Goal: Task Accomplishment & Management: Manage account settings

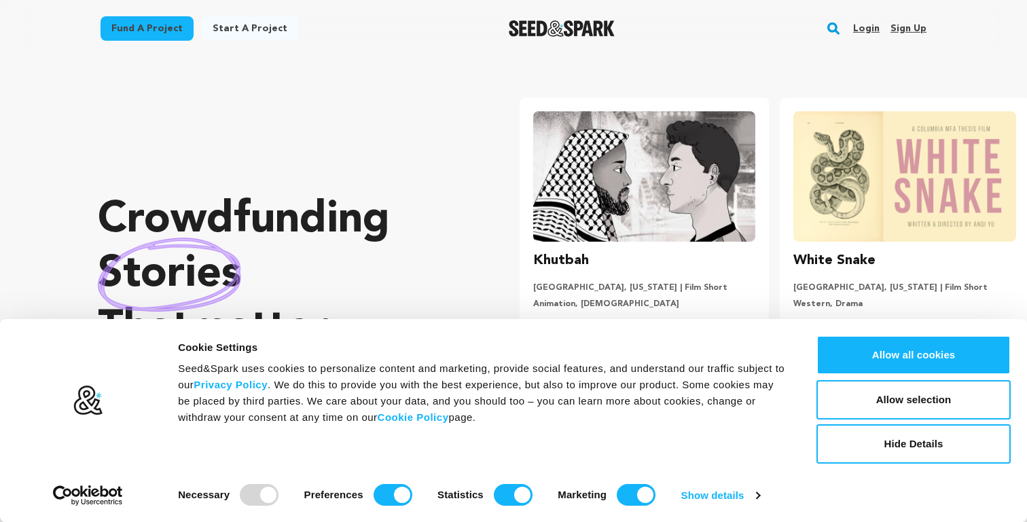
click at [874, 26] on link "Login" at bounding box center [866, 29] width 26 height 22
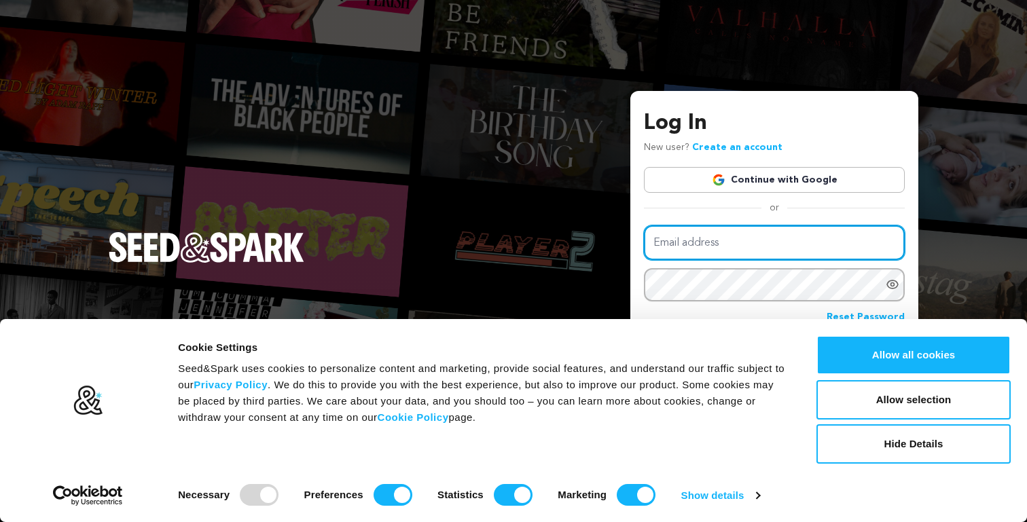
click at [738, 246] on input "Email address" at bounding box center [774, 243] width 261 height 35
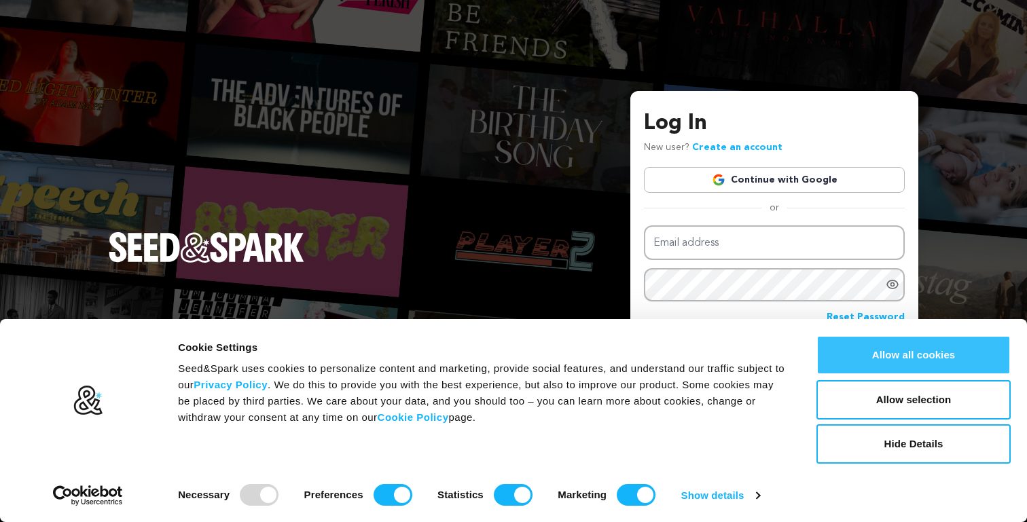
click at [929, 356] on button "Allow all cookies" at bounding box center [914, 355] width 194 height 39
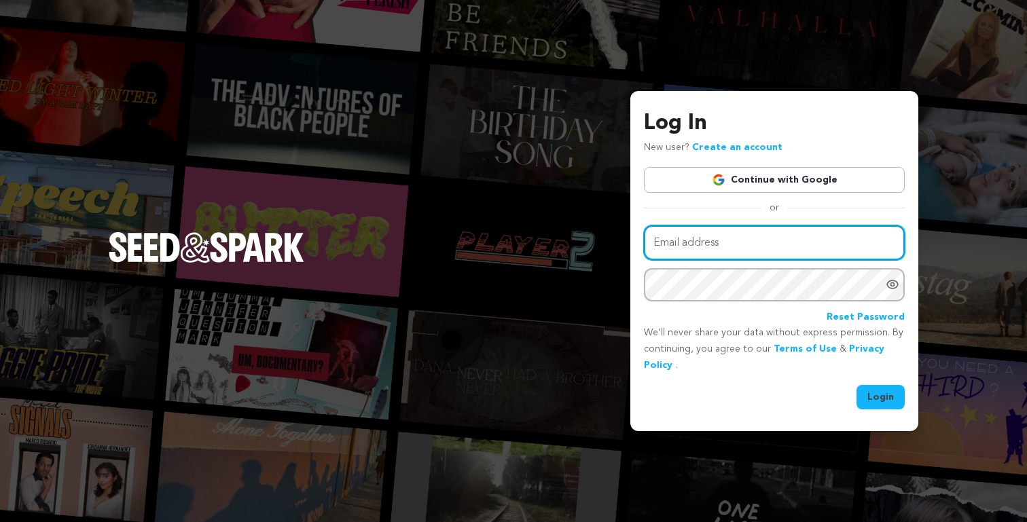
click at [784, 247] on input "Email address" at bounding box center [774, 243] width 261 height 35
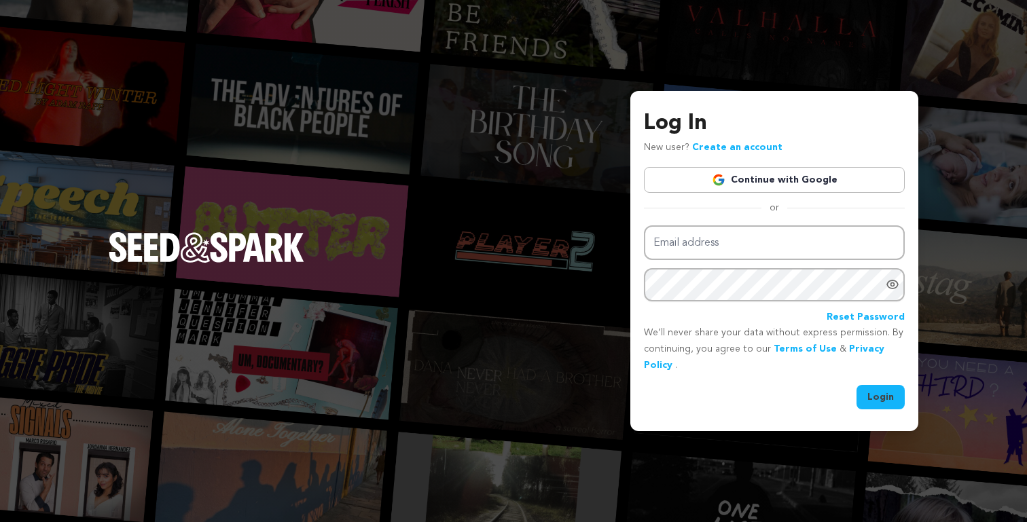
click at [789, 184] on link "Continue with Google" at bounding box center [774, 180] width 261 height 26
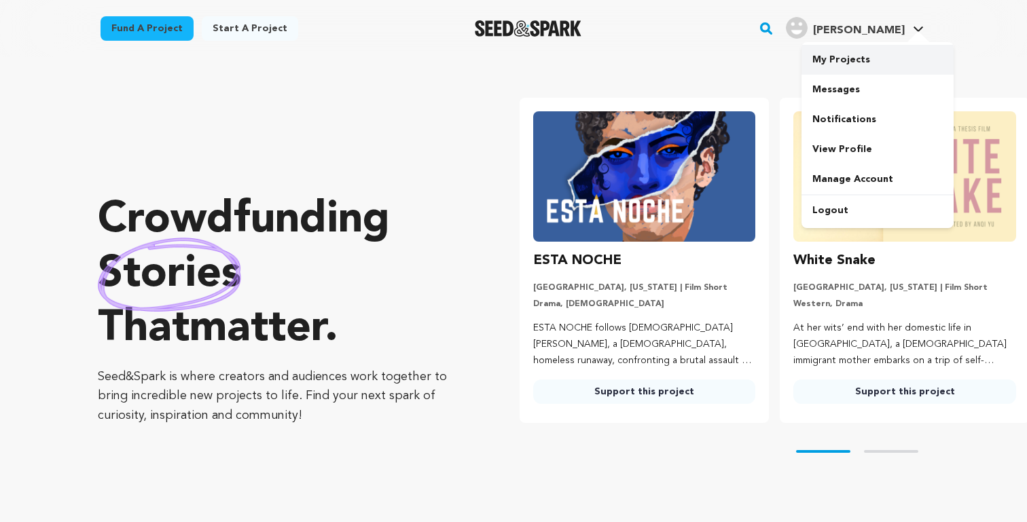
click at [847, 54] on link "My Projects" at bounding box center [878, 60] width 152 height 30
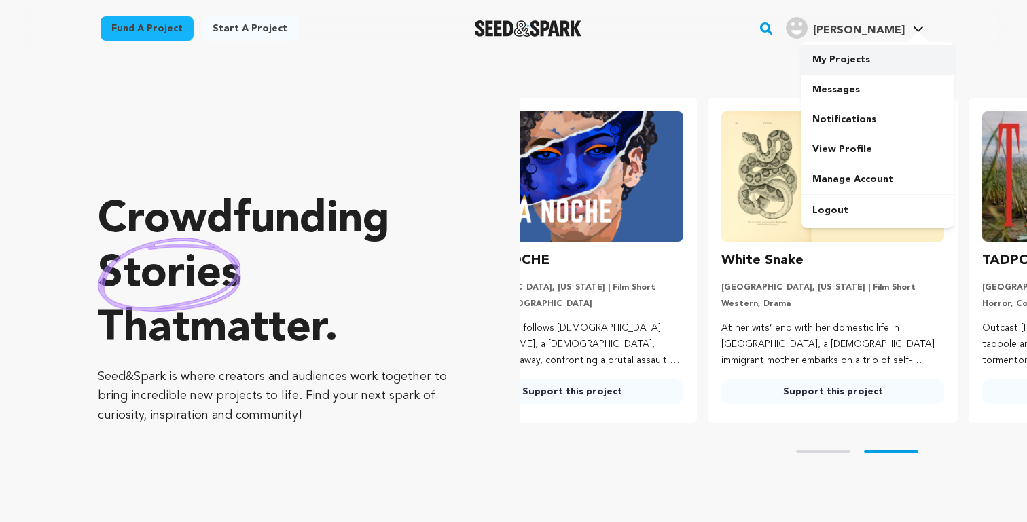
scroll to position [0, 151]
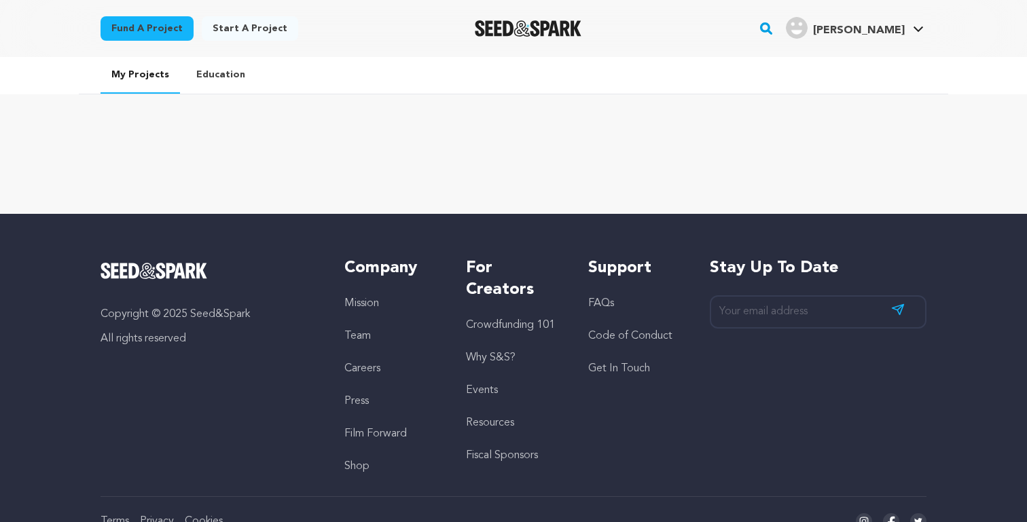
click at [213, 69] on link "Education" at bounding box center [220, 74] width 71 height 35
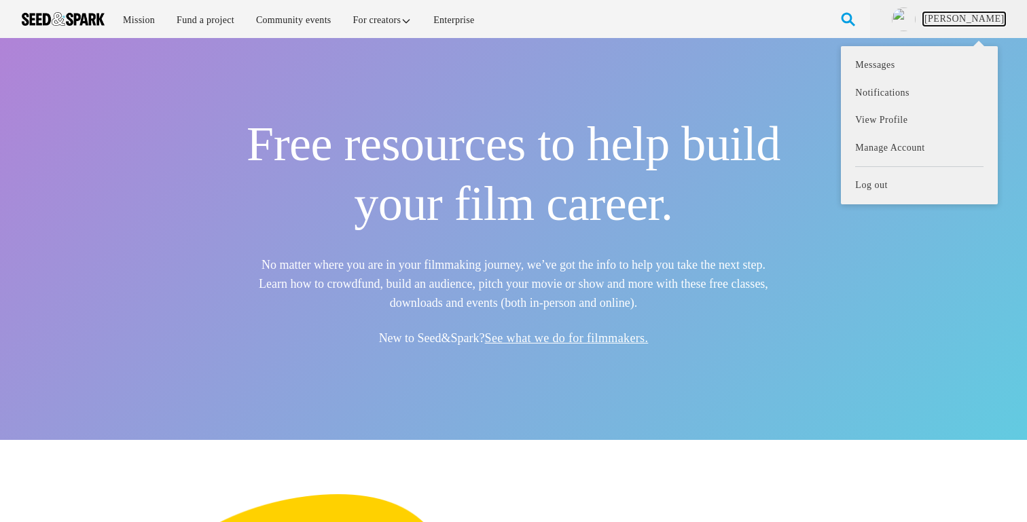
click at [993, 18] on link "[PERSON_NAME]" at bounding box center [964, 19] width 82 height 14
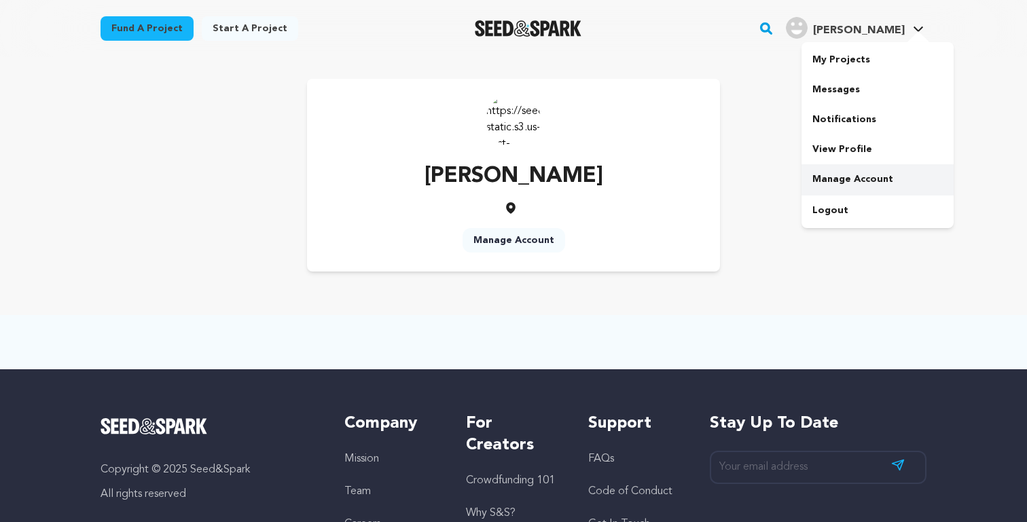
click at [863, 179] on link "Manage Account" at bounding box center [878, 179] width 152 height 30
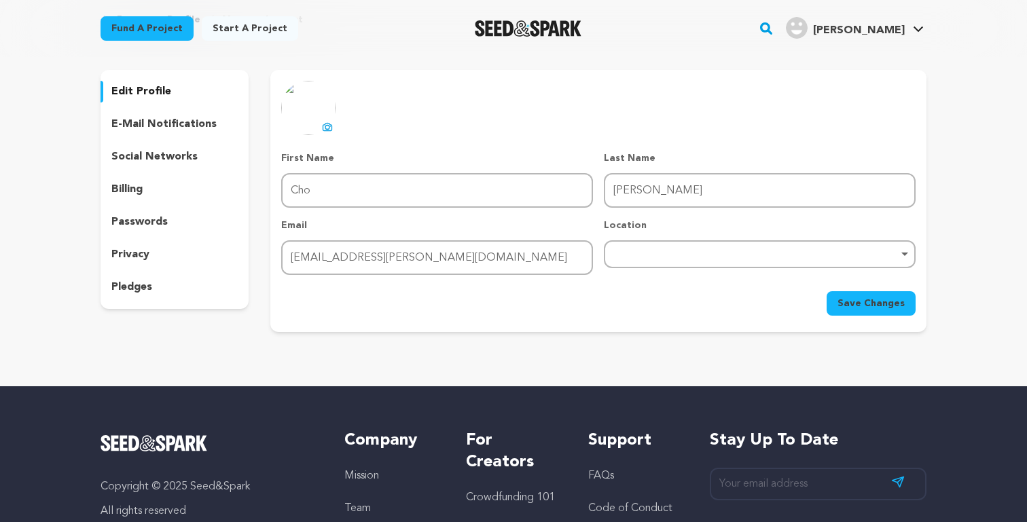
scroll to position [77, 0]
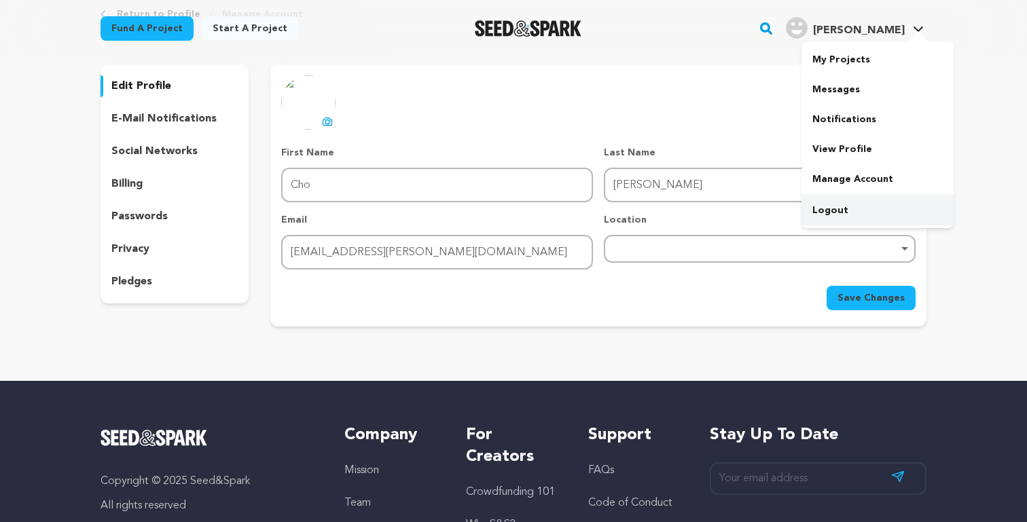
click at [859, 211] on link "Logout" at bounding box center [878, 211] width 152 height 30
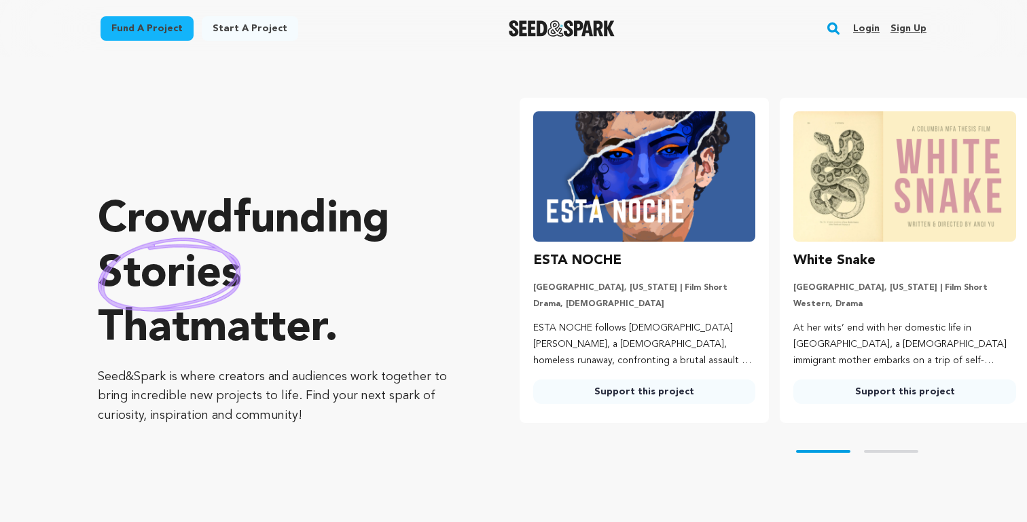
click at [867, 27] on link "Login" at bounding box center [866, 29] width 26 height 22
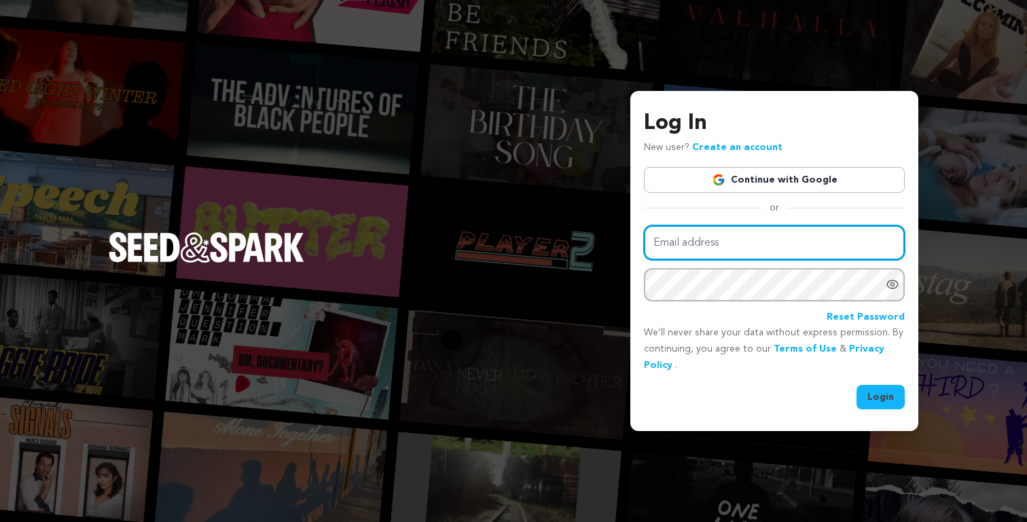
click at [732, 240] on input "Email address" at bounding box center [774, 243] width 261 height 35
type input "melanieshengcho@gmail.com"
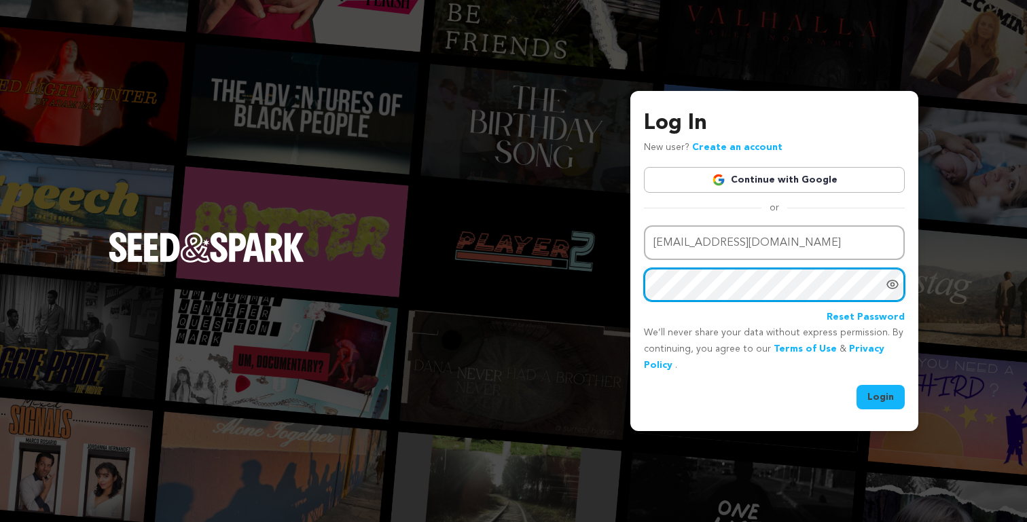
click at [857, 385] on button "Login" at bounding box center [881, 397] width 48 height 24
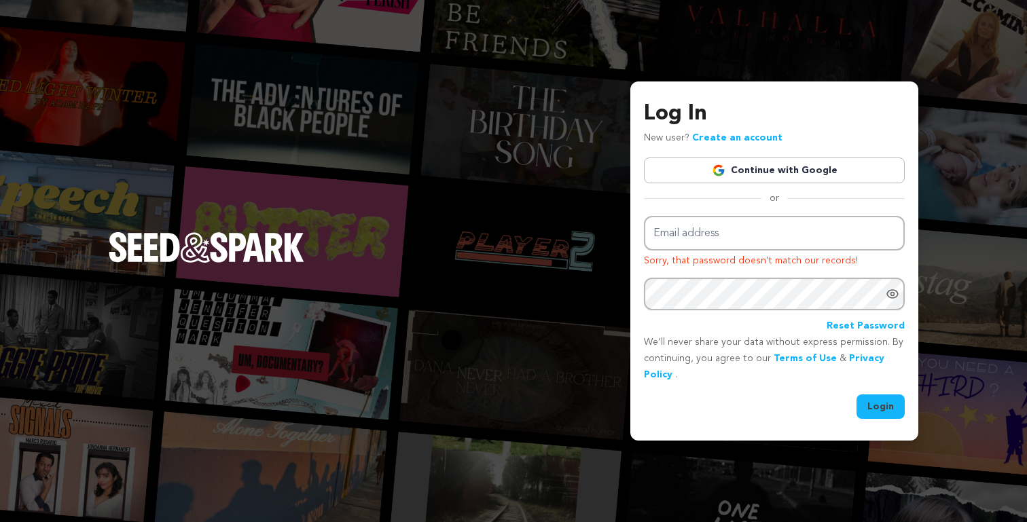
click at [799, 152] on div "Log In New user? Create an account Continue with Google or Email address Sorry,…" at bounding box center [774, 258] width 261 height 321
click at [792, 166] on link "Continue with Google" at bounding box center [774, 171] width 261 height 26
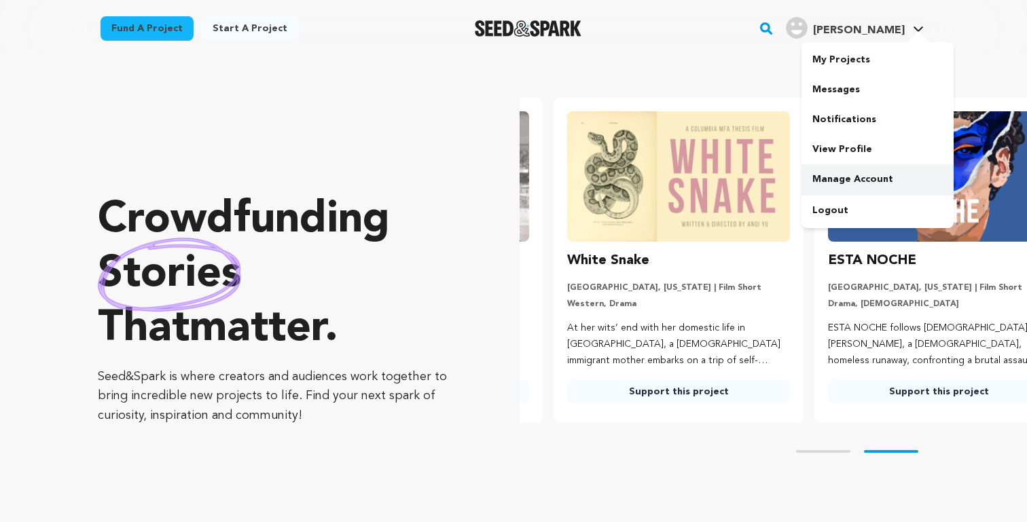
scroll to position [0, 271]
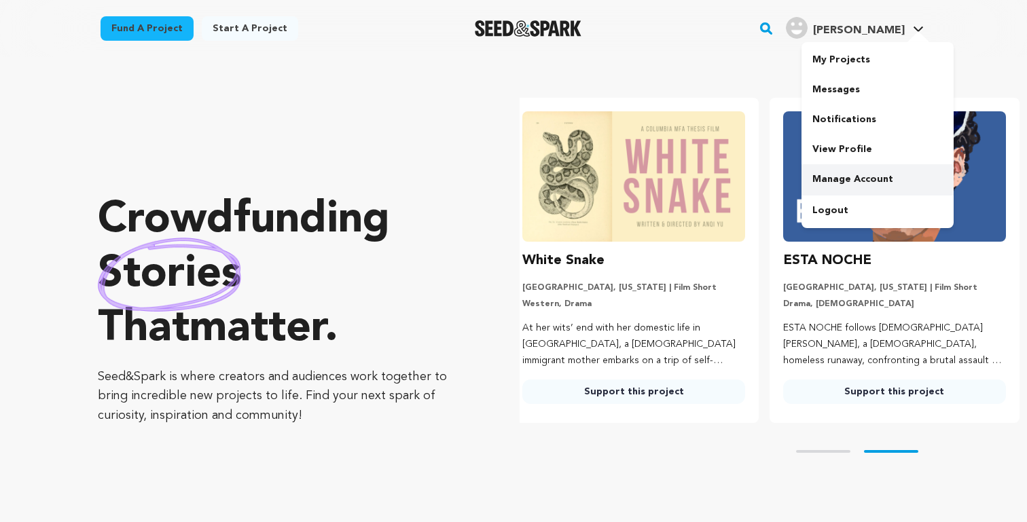
click at [865, 181] on link "Manage Account" at bounding box center [878, 179] width 152 height 30
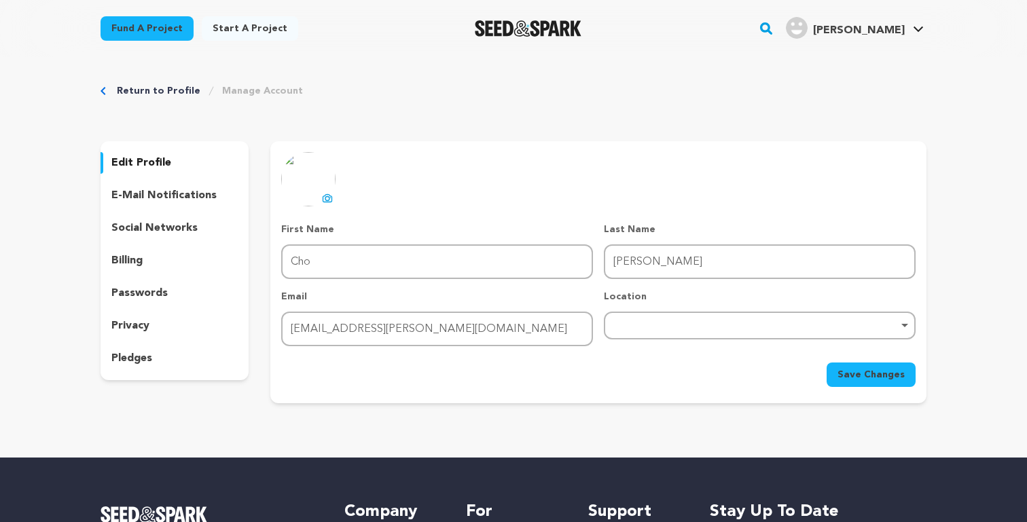
click at [157, 221] on p "social networks" at bounding box center [154, 228] width 86 height 16
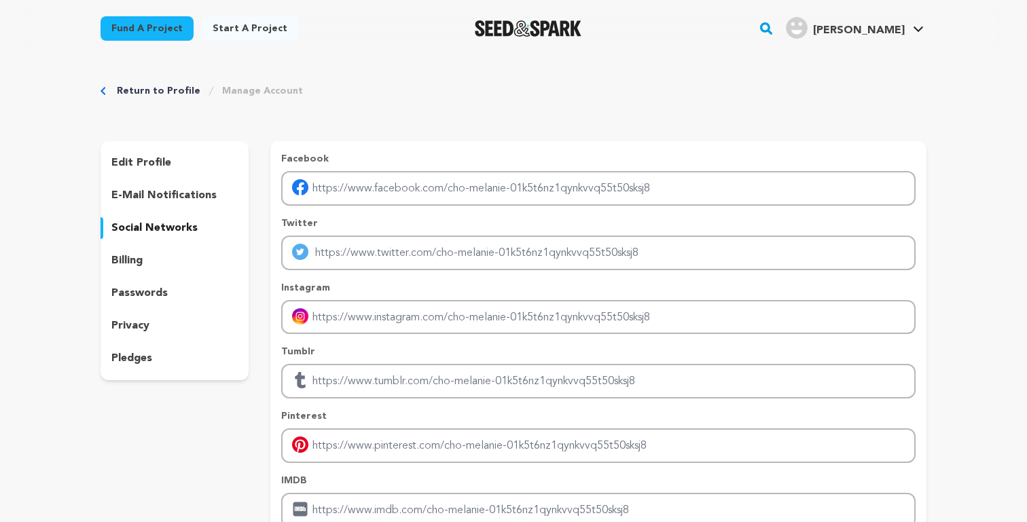
click at [151, 292] on p "passwords" at bounding box center [139, 293] width 56 height 16
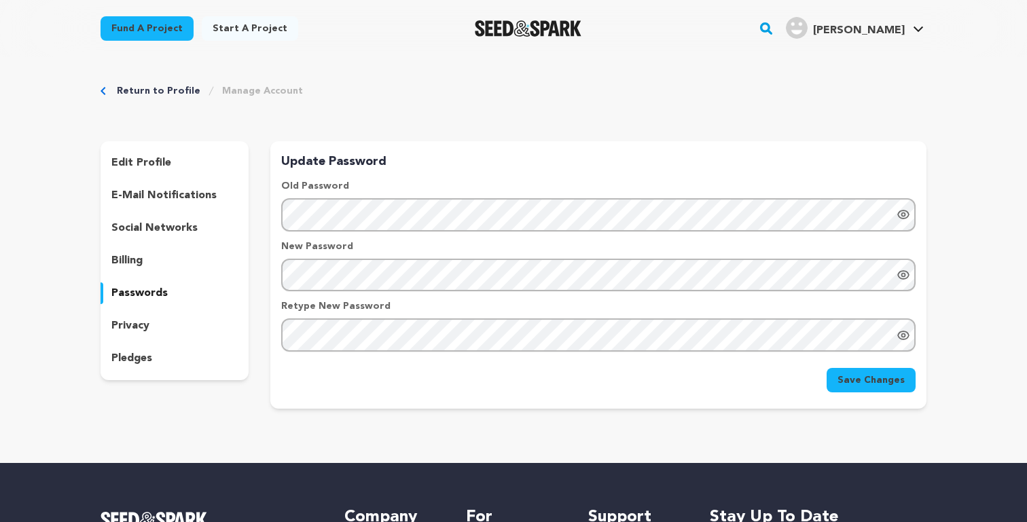
click at [151, 343] on div "edit profile e-mail notifications social networks billing passwords privacy ple…" at bounding box center [175, 260] width 148 height 239
click at [142, 329] on p "privacy" at bounding box center [130, 326] width 38 height 16
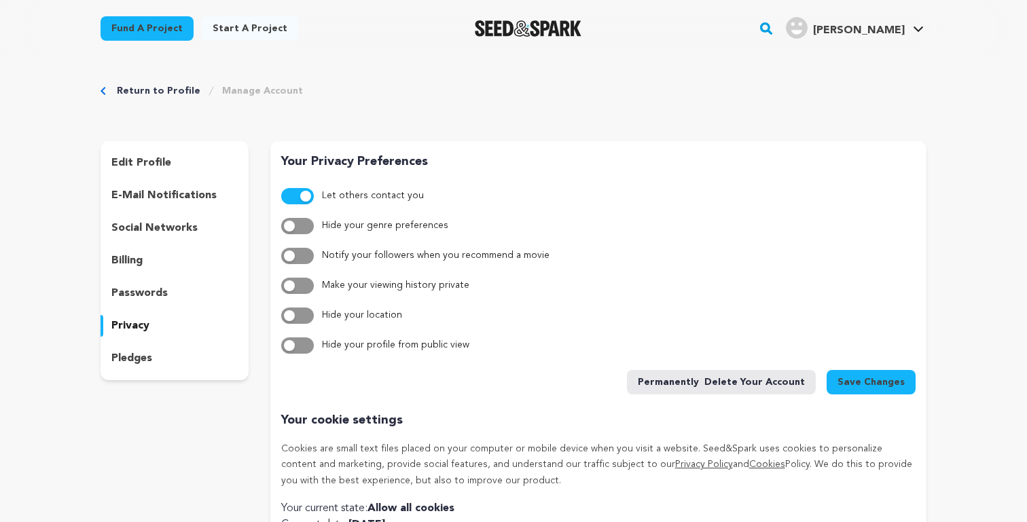
click at [142, 361] on p "pledges" at bounding box center [131, 359] width 41 height 16
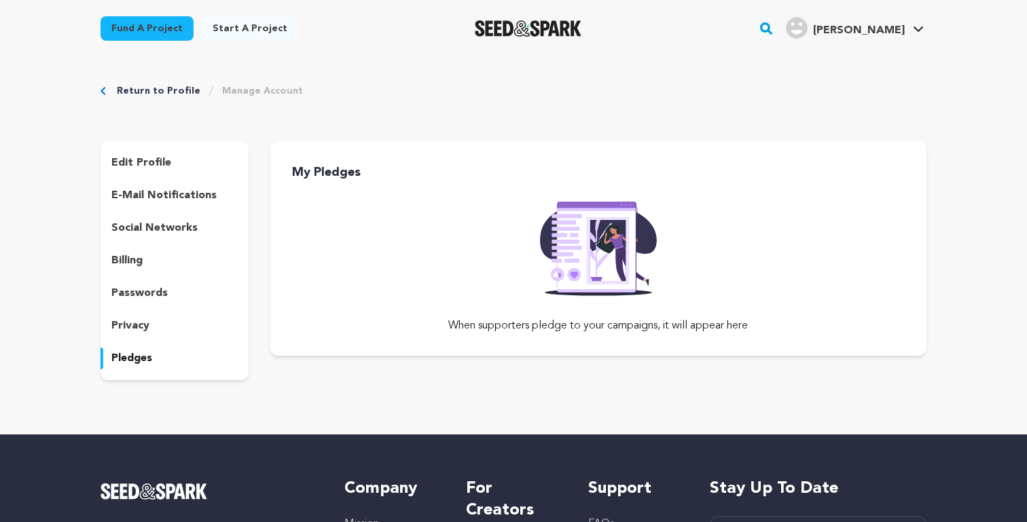
click at [143, 321] on p "privacy" at bounding box center [130, 326] width 38 height 16
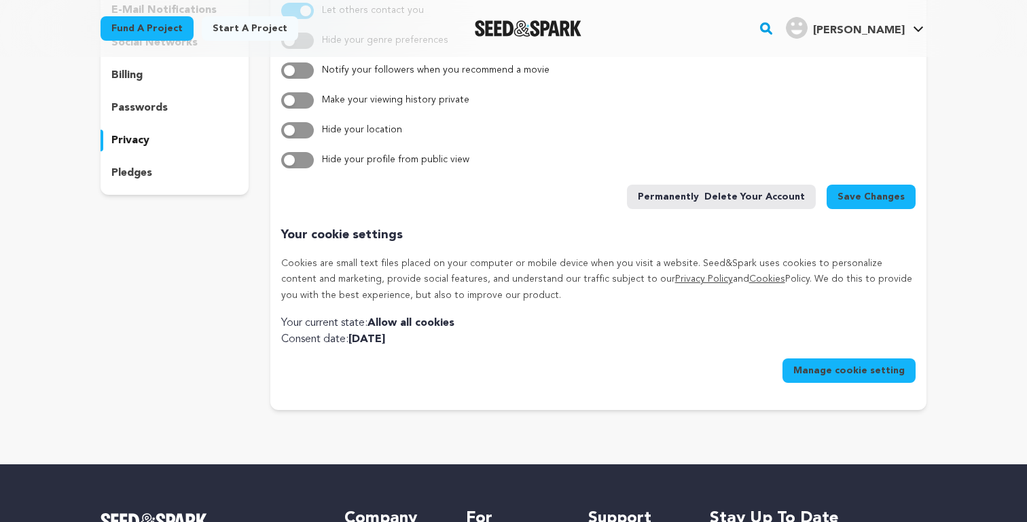
scroll to position [196, 0]
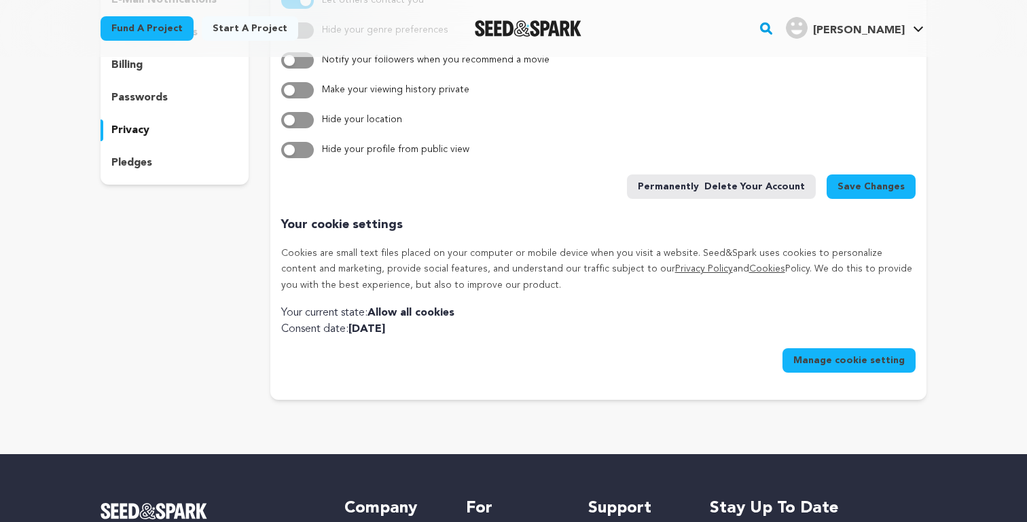
click at [751, 185] on button "Permanently delete your account" at bounding box center [721, 187] width 189 height 24
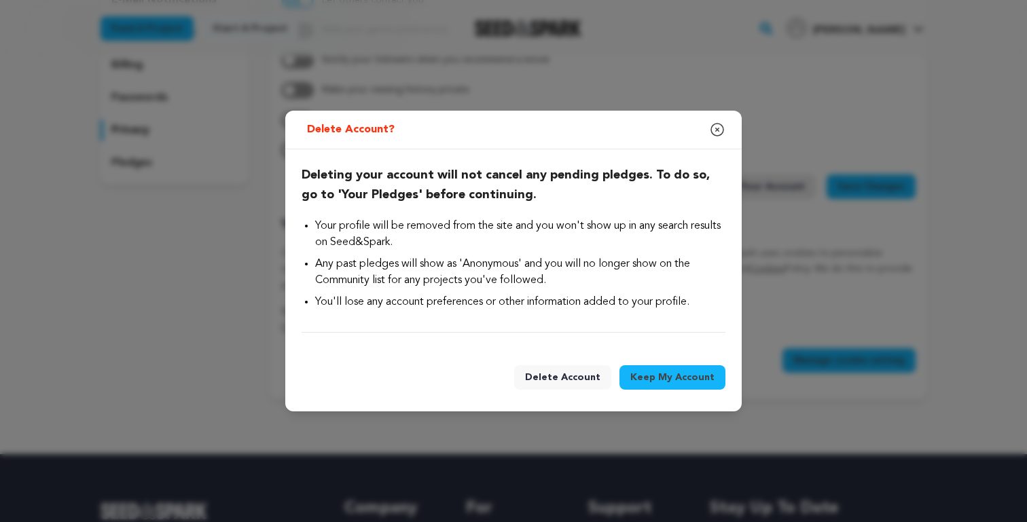
click at [562, 382] on span "Delete Account" at bounding box center [562, 378] width 75 height 14
